Goal: Navigation & Orientation: Understand site structure

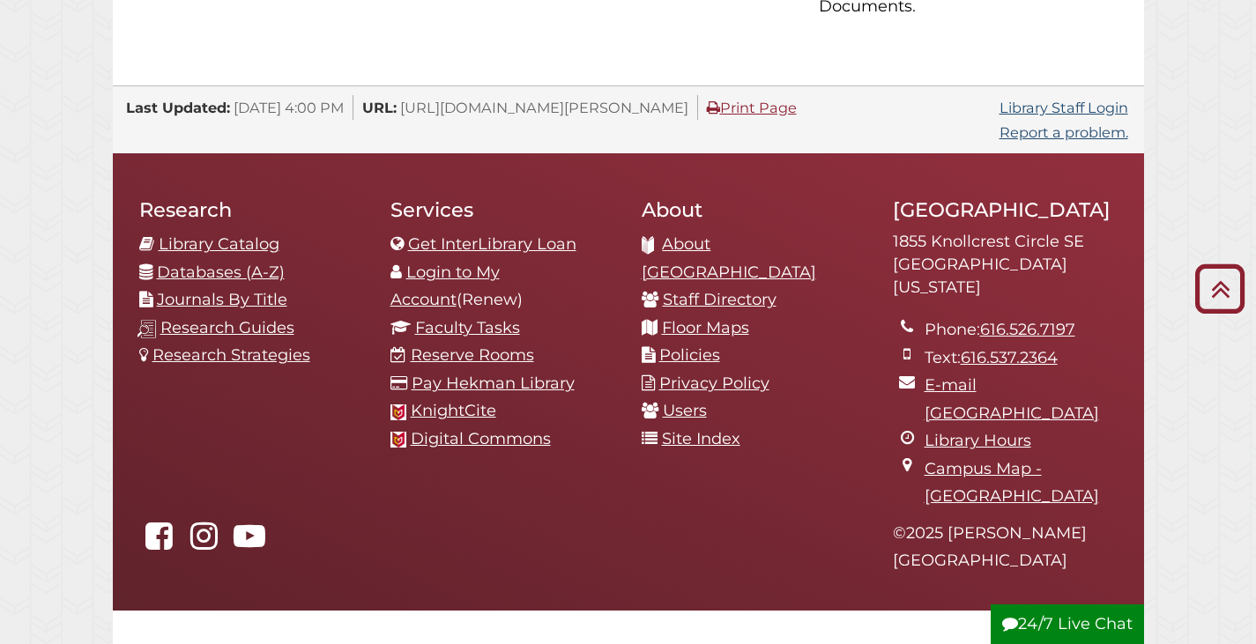
scroll to position [1819, 0]
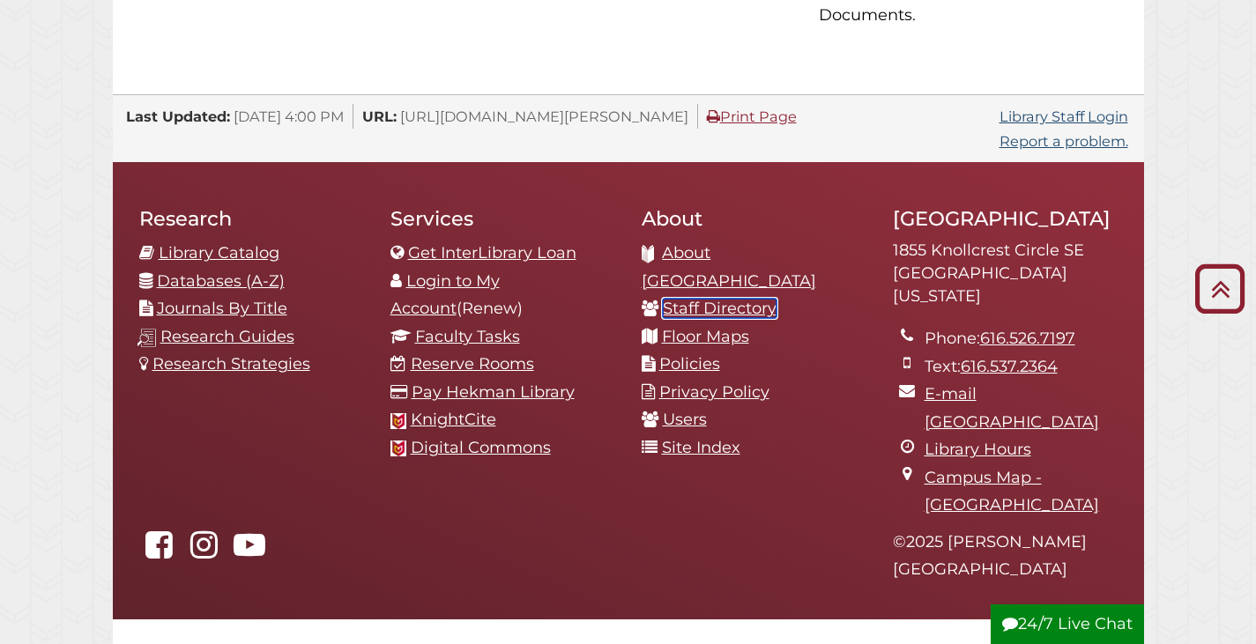
click at [710, 299] on link "Staff Directory" at bounding box center [720, 308] width 114 height 19
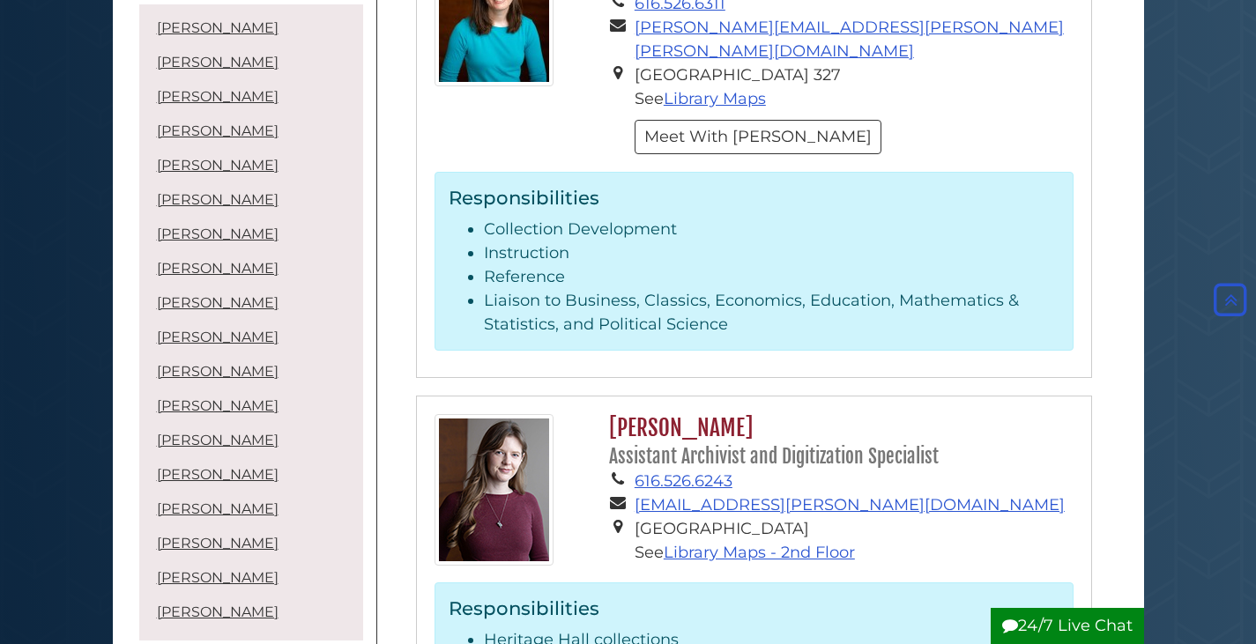
scroll to position [6594, 0]
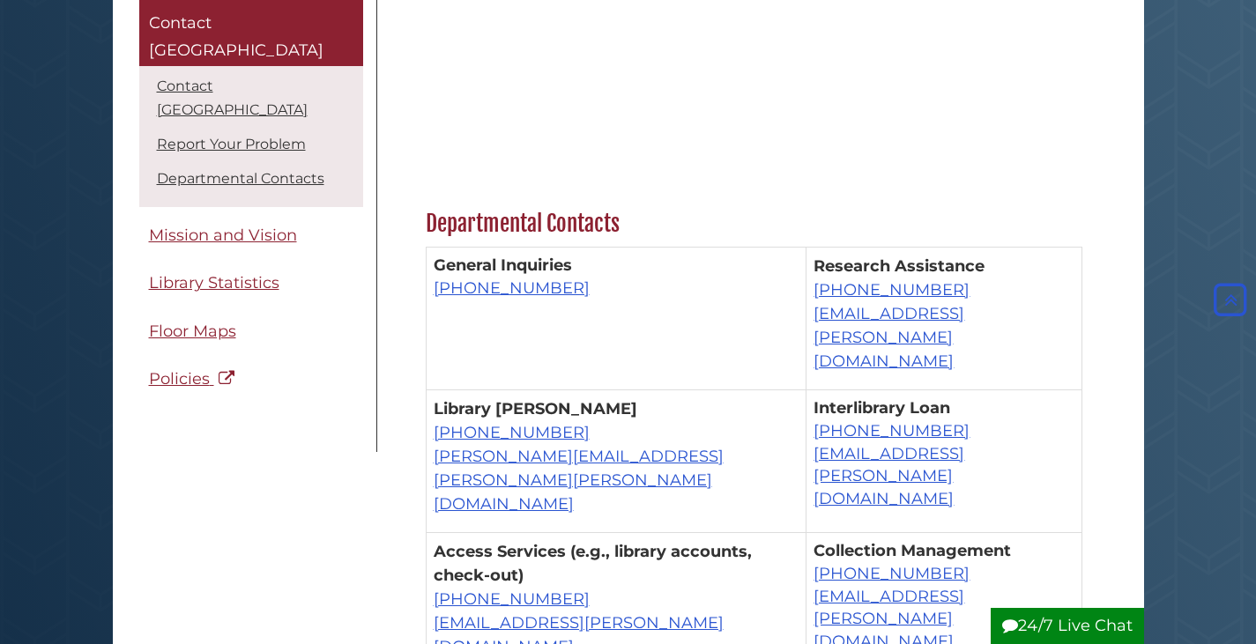
scroll to position [1005, 0]
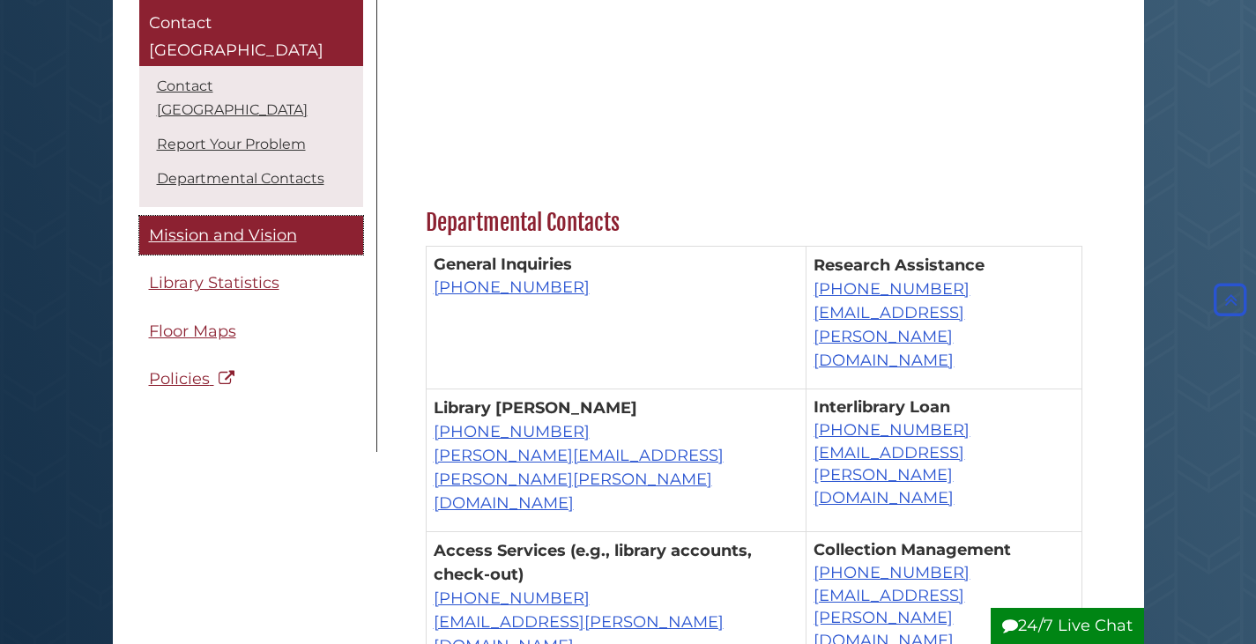
click at [299, 216] on link "Mission and Vision" at bounding box center [251, 236] width 224 height 40
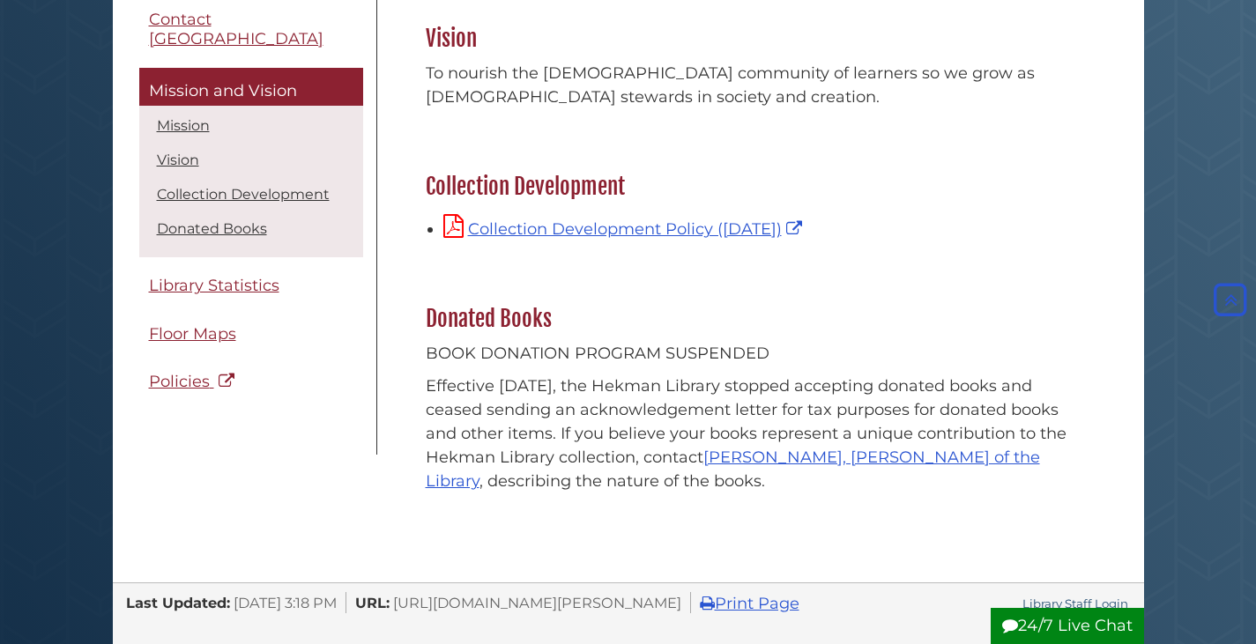
scroll to position [438, 0]
